Goal: Information Seeking & Learning: Learn about a topic

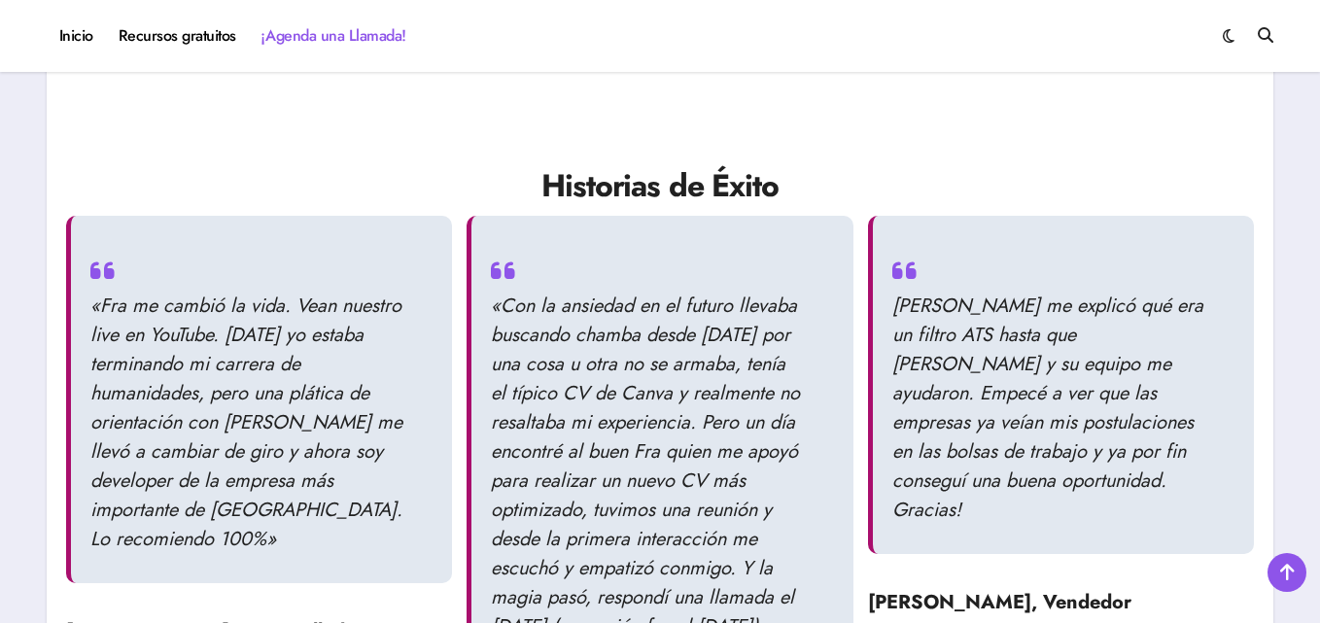
scroll to position [1944, 0]
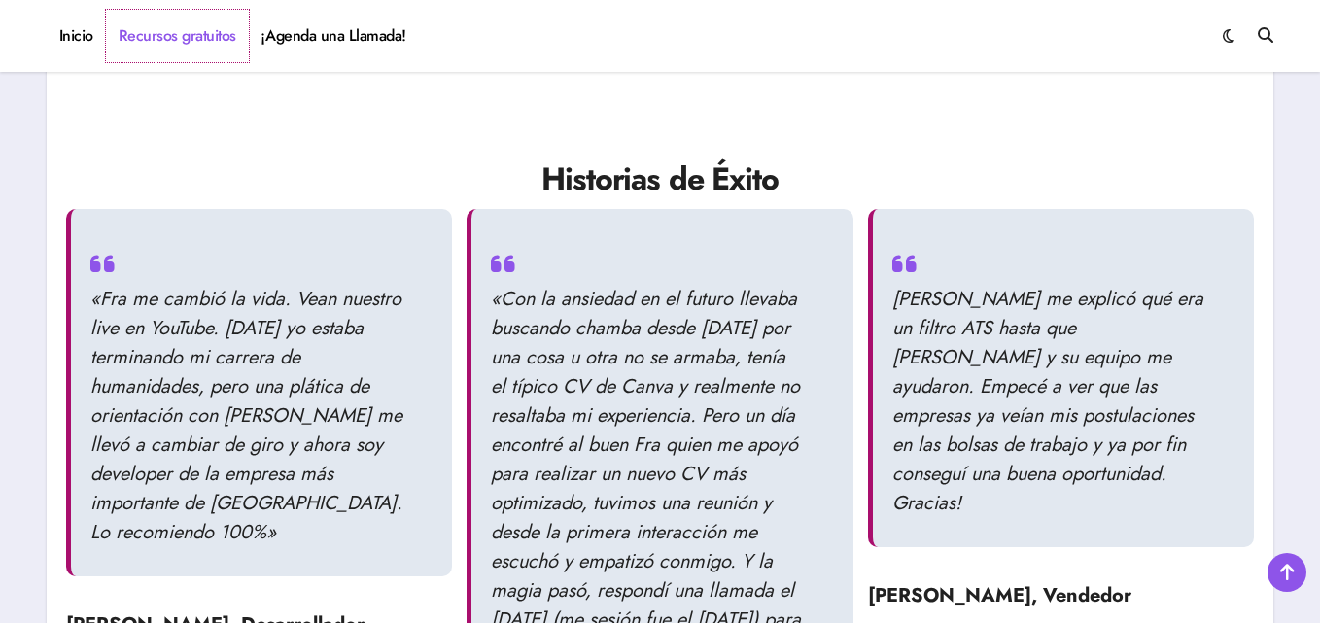
click at [213, 27] on link "Recursos gratuitos" at bounding box center [177, 36] width 143 height 52
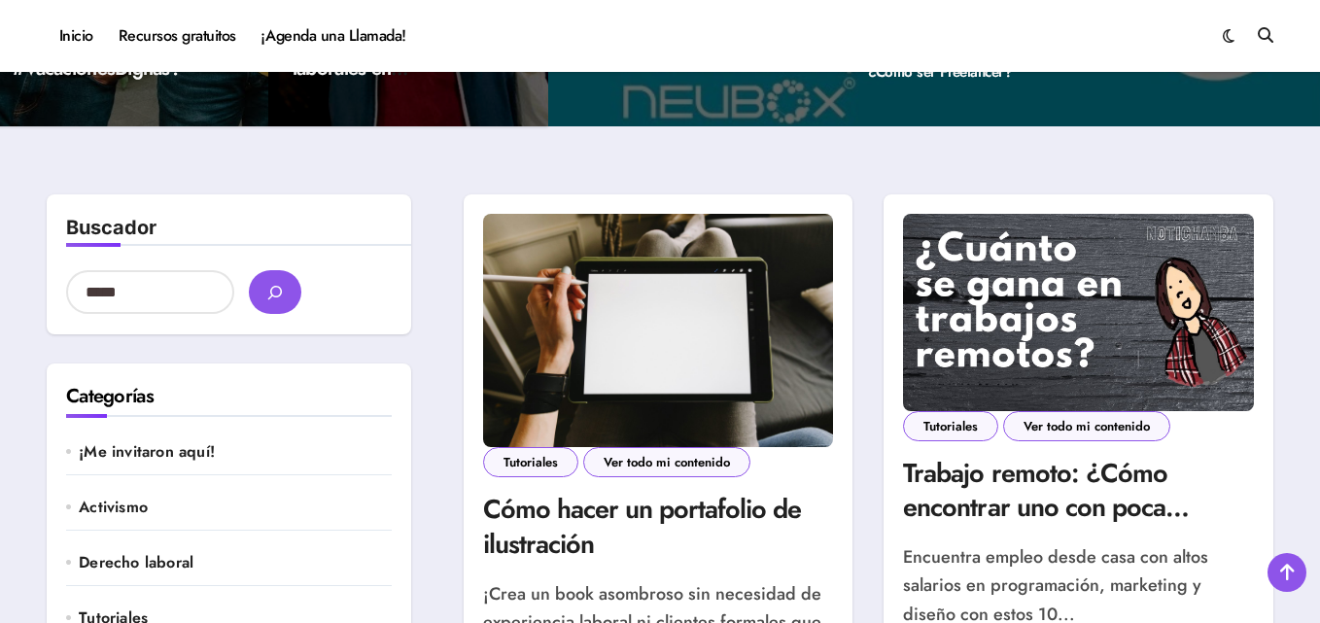
scroll to position [399, 0]
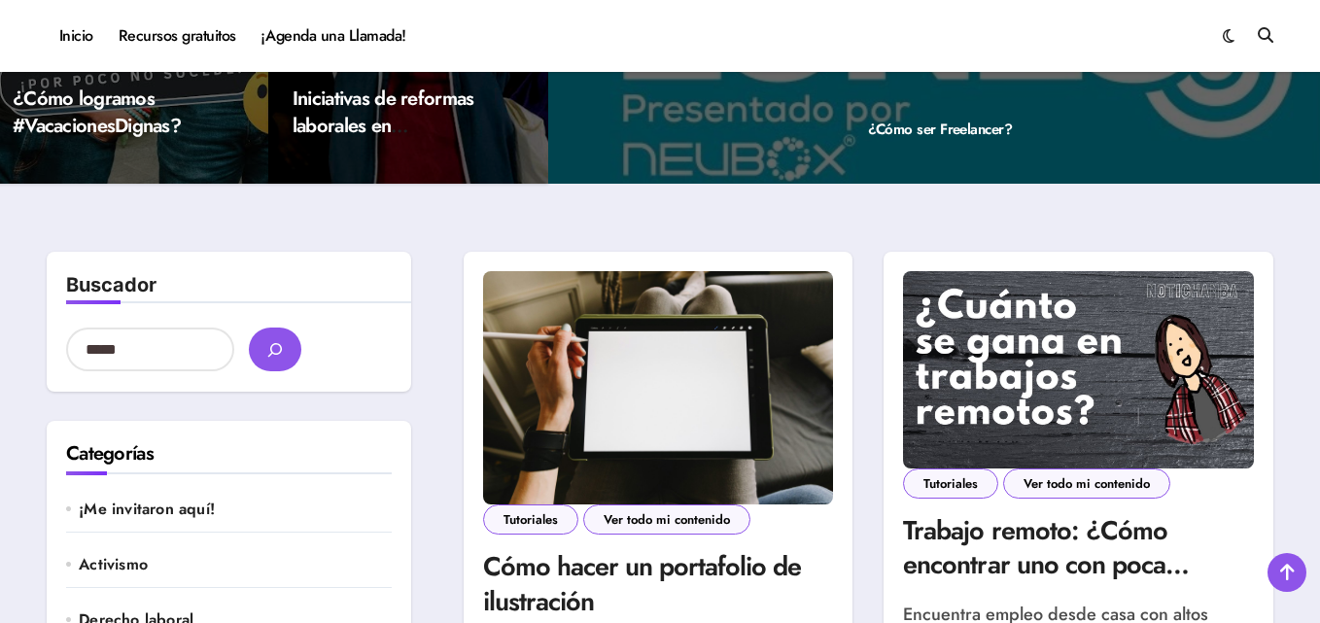
drag, startPoint x: 1295, startPoint y: 143, endPoint x: 1288, endPoint y: 130, distance: 14.4
click at [699, 295] on img at bounding box center [658, 387] width 351 height 233
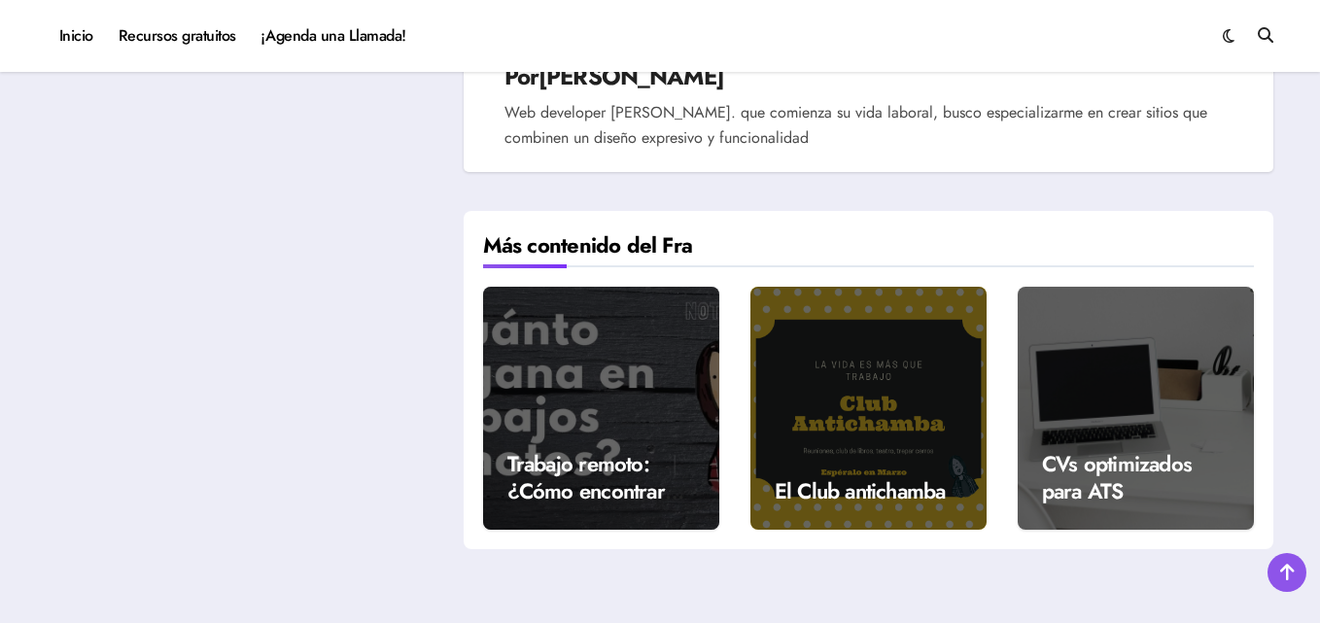
scroll to position [4471, 0]
